Goal: Information Seeking & Learning: Learn about a topic

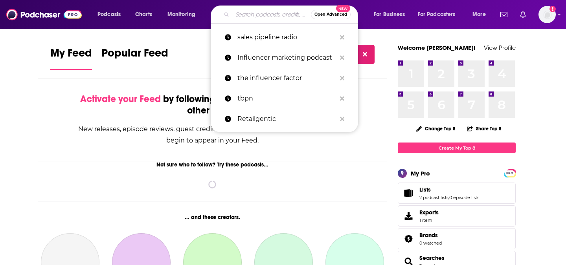
click at [278, 14] on input "Search podcasts, credits, & more..." at bounding box center [271, 14] width 79 height 13
paste input "A Cheeky Pint"
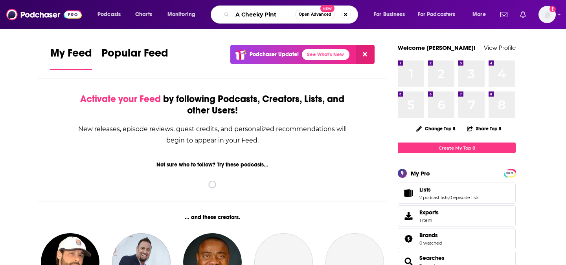
type input "A Cheeky Pint"
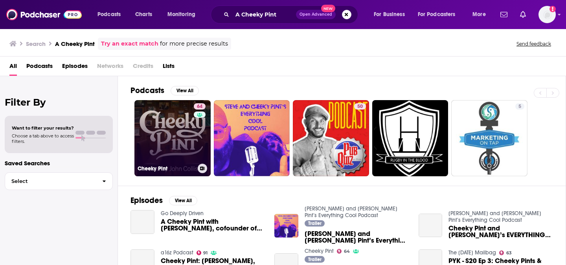
click at [191, 139] on link "64 Cheeky Pint" at bounding box center [173, 138] width 76 height 76
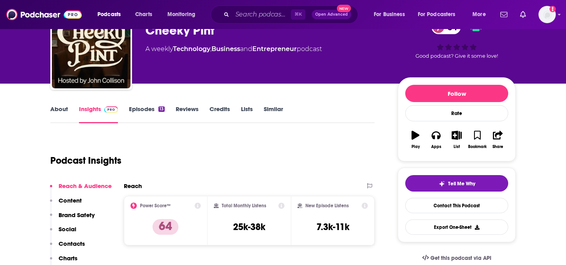
scroll to position [43, 0]
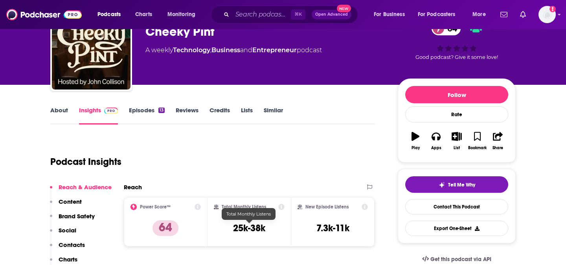
click at [250, 229] on h3 "25k-38k" at bounding box center [249, 229] width 32 height 12
copy div "25k-38k"
